Goal: Task Accomplishment & Management: Complete application form

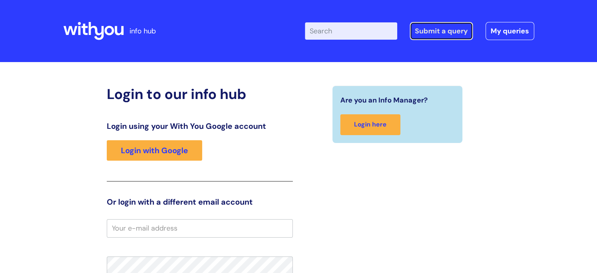
click at [455, 36] on link "Submit a query" at bounding box center [440, 31] width 63 height 18
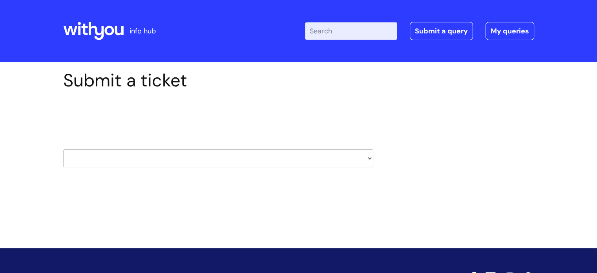
click at [369, 158] on select "HR / People IT and Support Clinical Drug Alerts Finance Accounts Data Support T…" at bounding box center [218, 158] width 310 height 18
select select "it_and_support"
click at [63, 149] on select "HR / People IT and Support Clinical Drug Alerts Finance Accounts Data Support T…" at bounding box center [218, 158] width 310 height 18
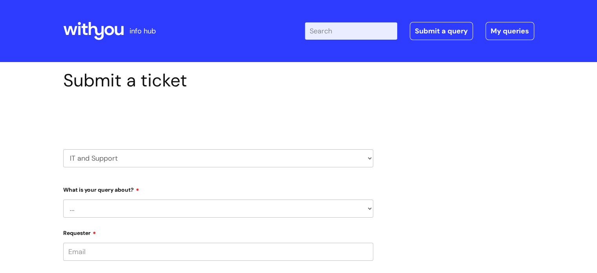
click at [95, 210] on select "... Mobile Phone Reset & MFA Accounts, Starters and Leavers IT Hardware issue I…" at bounding box center [218, 208] width 310 height 18
select select "System/software"
click at [63, 199] on select "... Mobile Phone Reset & MFA Accounts, Starters and Leavers IT Hardware issue I…" at bounding box center [218, 208] width 310 height 18
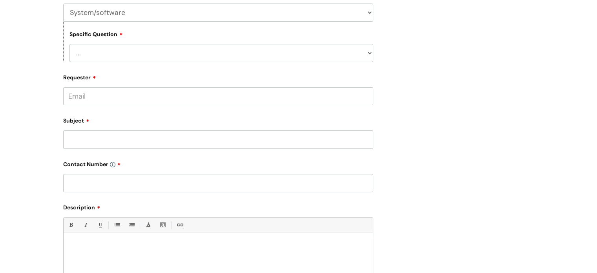
scroll to position [196, 0]
click at [107, 53] on select "... Halo PCMIS Iaptus NHS Email CJSM Email Mitel Another System Google (Workspa…" at bounding box center [221, 53] width 304 height 18
select select "Iaptus"
click at [69, 44] on select "... Halo PCMIS Iaptus NHS Email CJSM Email Mitel Another System Google (Workspa…" at bounding box center [221, 53] width 304 height 18
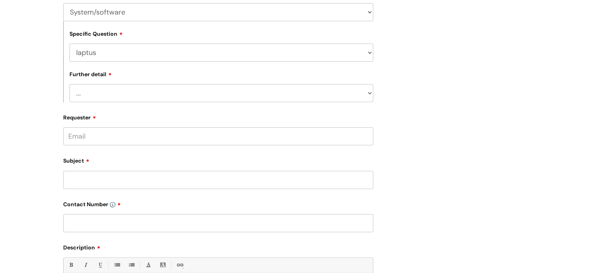
click at [90, 96] on select "... I’ve got an issue or I think I’ve found a fault." at bounding box center [221, 93] width 304 height 18
select select "I’ve got an issue or I think I’ve found a fault."
click at [69, 84] on select "... I’ve got an issue or I think I’ve found a fault." at bounding box center [221, 93] width 304 height 18
click at [91, 138] on input "Requester" at bounding box center [218, 136] width 310 height 18
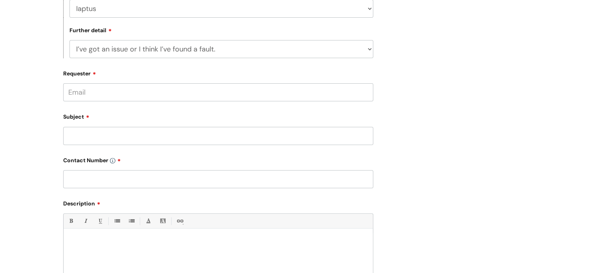
scroll to position [235, 0]
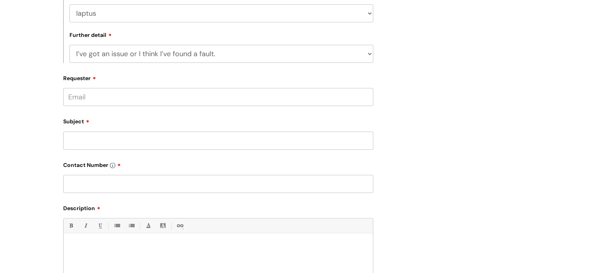
paste input "roxana.stan-apostoiu@wearewithyou.org.uk"
type input "roxana.stan-apostoiu@wearewithyou.org.uk"
click at [77, 145] on input "Subject" at bounding box center [218, 140] width 310 height 18
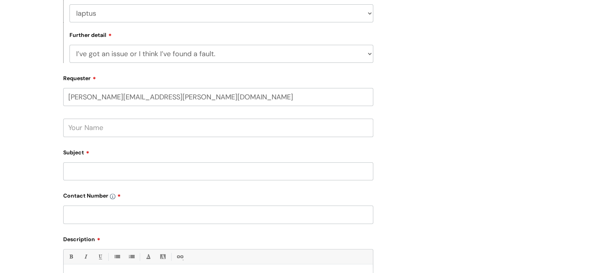
click at [109, 127] on input "text" at bounding box center [218, 127] width 310 height 18
type input "Roxana Stan-Apostoiu"
click at [93, 177] on input "Subject" at bounding box center [218, 171] width 310 height 18
click at [93, 175] on input "Subject" at bounding box center [218, 171] width 310 height 18
type input "I"
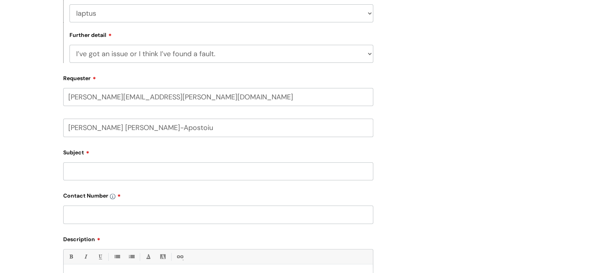
type input "u"
type input "Unable to receive MFA code"
click at [109, 221] on input "text" at bounding box center [218, 214] width 310 height 18
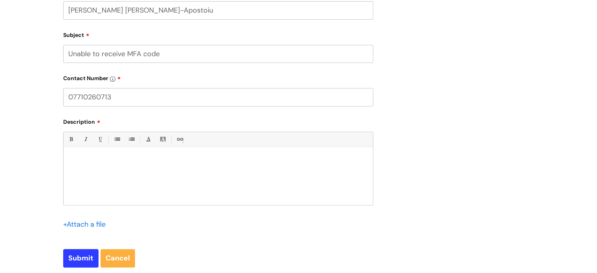
scroll to position [353, 0]
type input "07710260713"
click at [109, 161] on p at bounding box center [217, 159] width 297 height 7
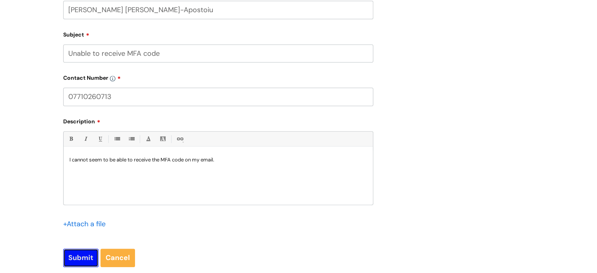
click at [81, 258] on input "Submit" at bounding box center [80, 257] width 35 height 18
type input "Please Wait..."
